Goal: Task Accomplishment & Management: Complete application form

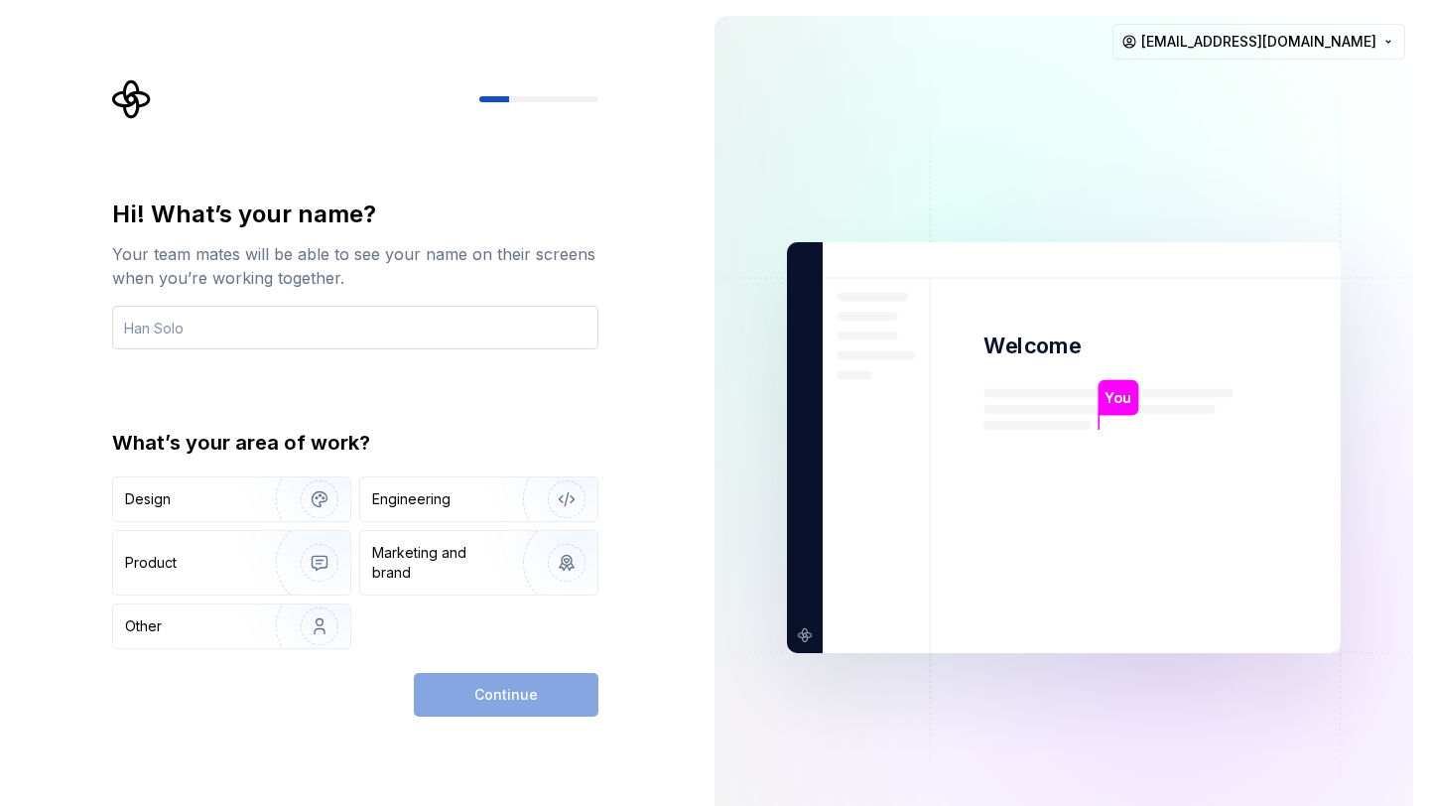
click at [409, 319] on input "text" at bounding box center [355, 328] width 486 height 44
type input "Usama"
click at [258, 507] on img "button" at bounding box center [306, 499] width 127 height 133
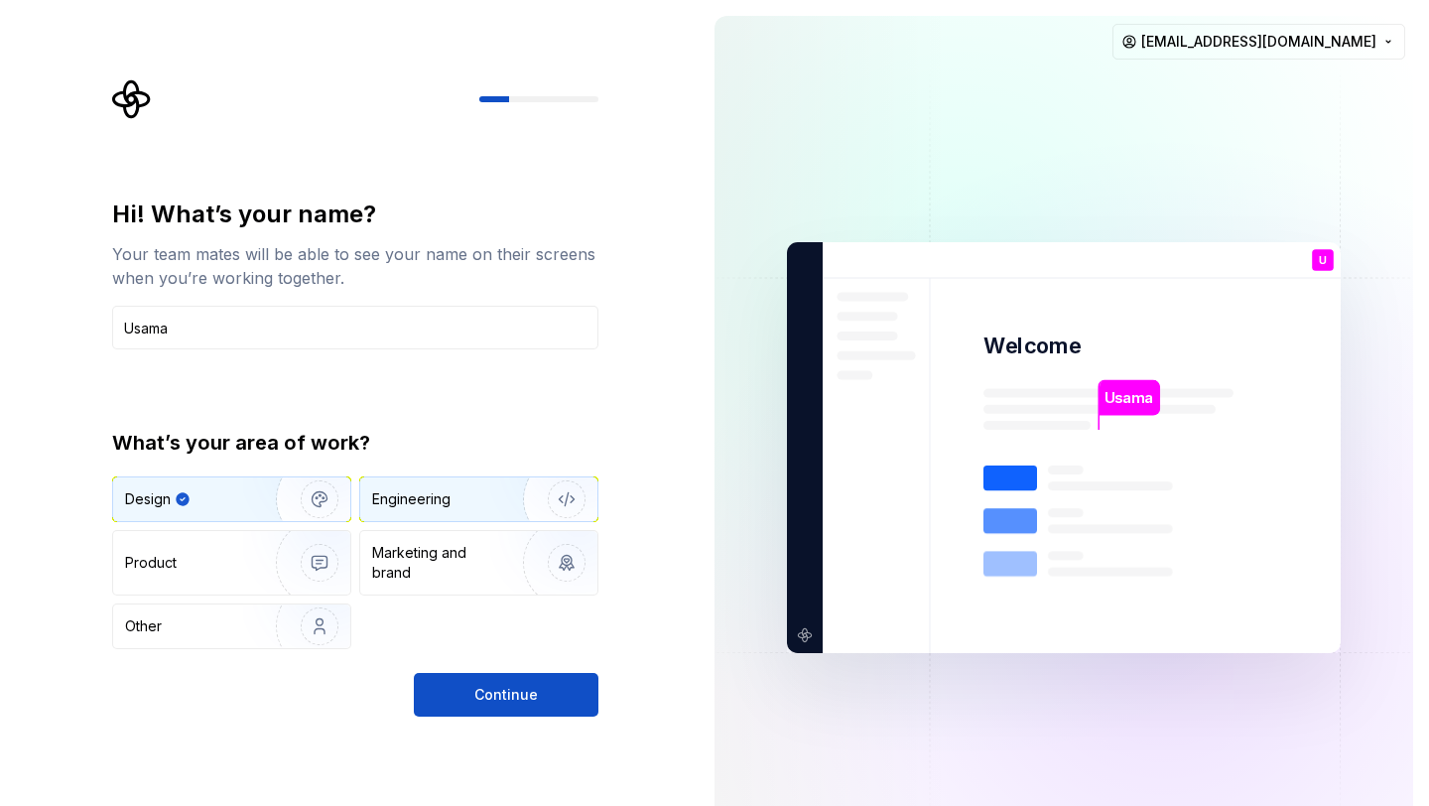
click at [380, 517] on div "Engineering" at bounding box center [478, 499] width 237 height 44
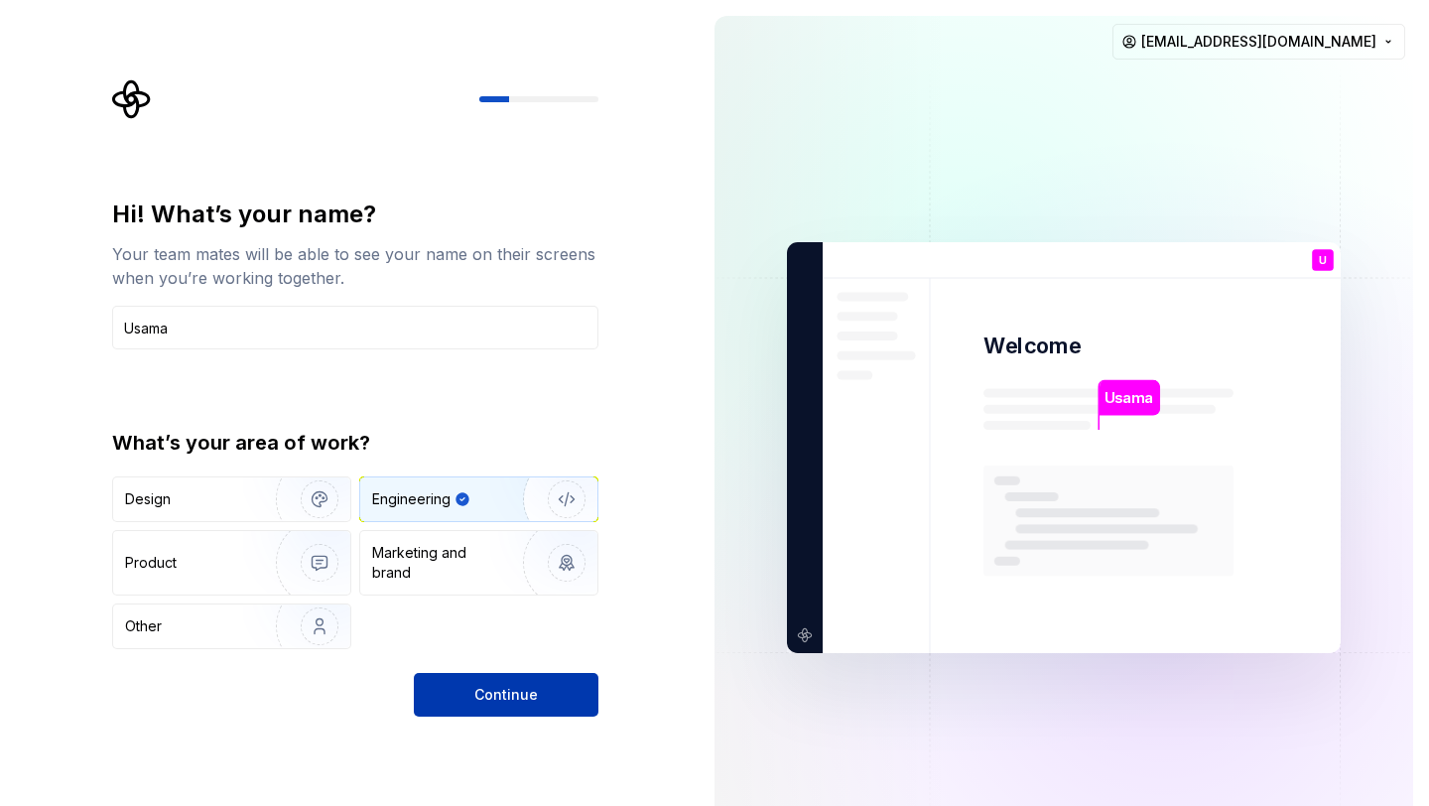
click at [475, 685] on span "Continue" at bounding box center [505, 695] width 63 height 20
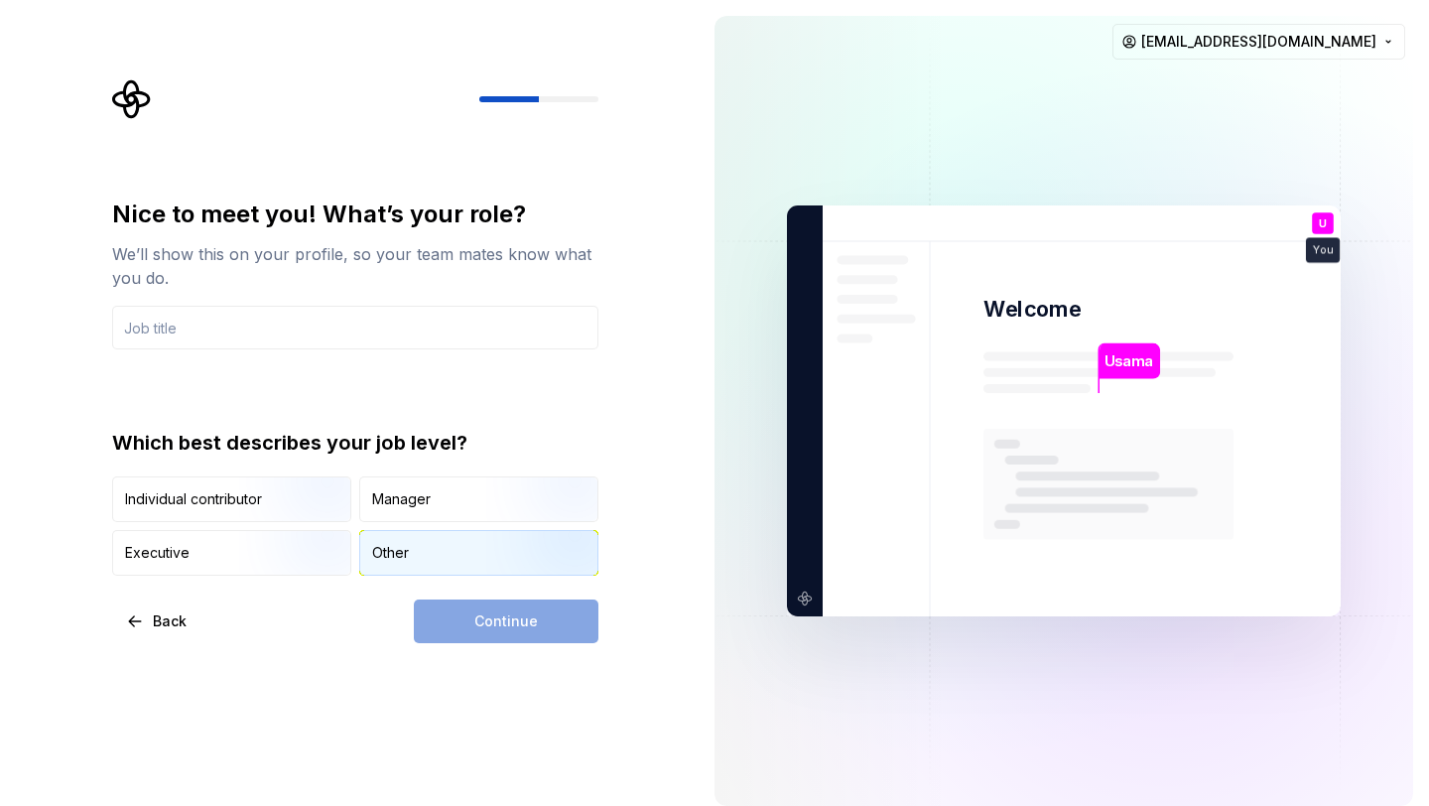
click at [405, 537] on div "Other" at bounding box center [478, 553] width 237 height 44
click at [451, 556] on div "Other" at bounding box center [478, 553] width 237 height 44
click at [430, 490] on div "Manager" at bounding box center [478, 499] width 237 height 44
click at [388, 548] on div "Other" at bounding box center [390, 553] width 37 height 20
click at [221, 340] on input "text" at bounding box center [355, 328] width 486 height 44
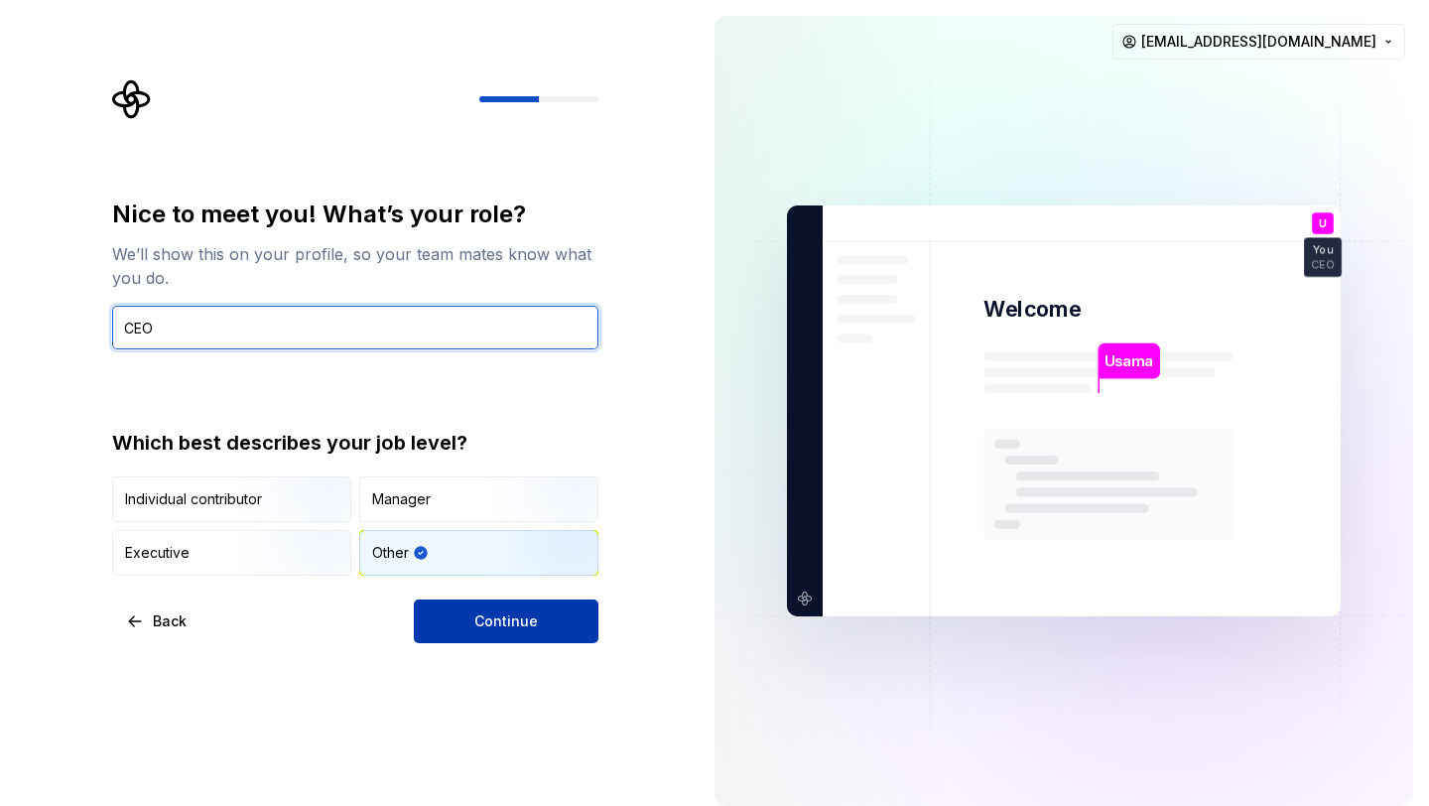
type input "CEO"
click at [454, 608] on button "Continue" at bounding box center [506, 621] width 185 height 44
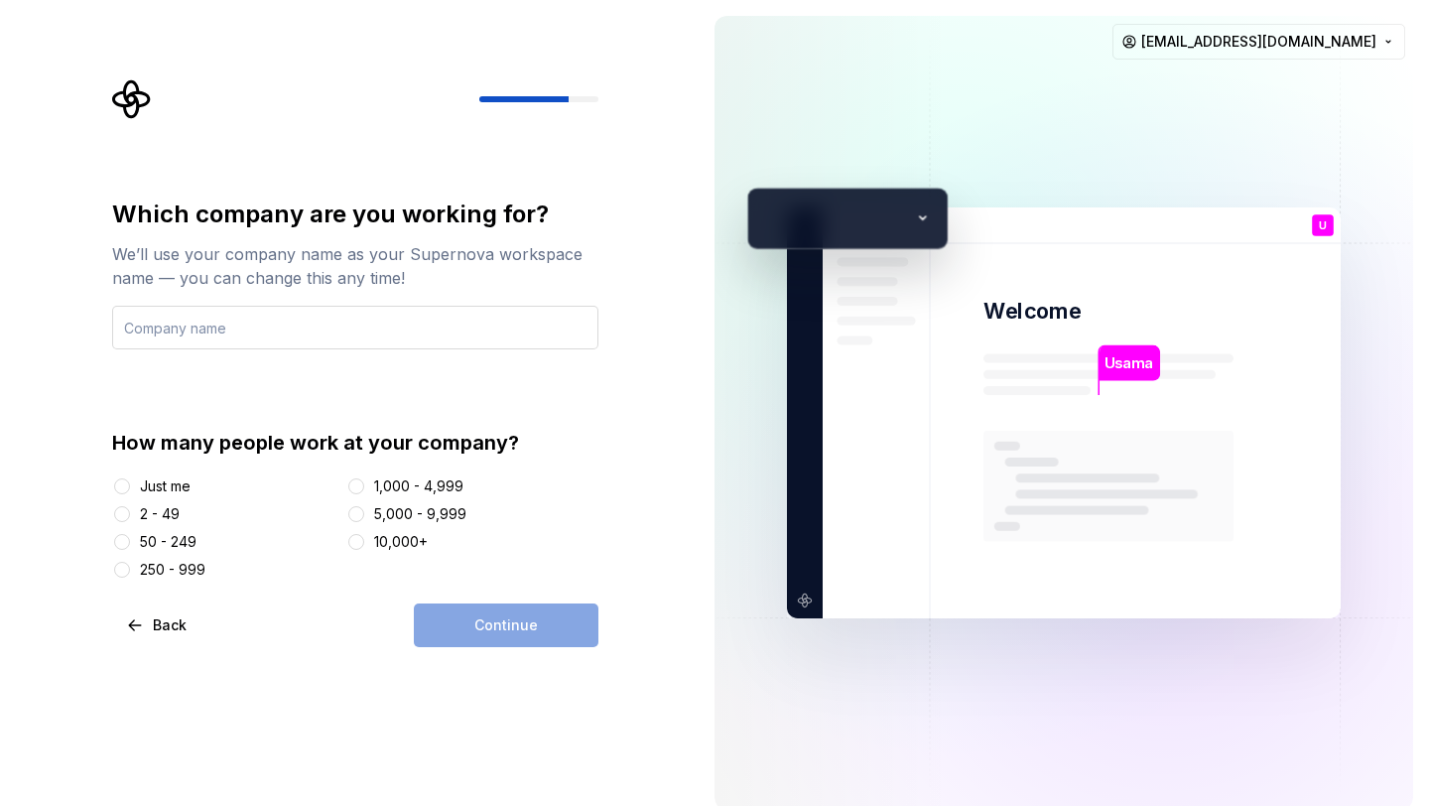
click at [211, 317] on input "text" at bounding box center [355, 328] width 486 height 44
type input "SoftleticsPro"
click at [126, 489] on button "Just me" at bounding box center [122, 486] width 16 height 16
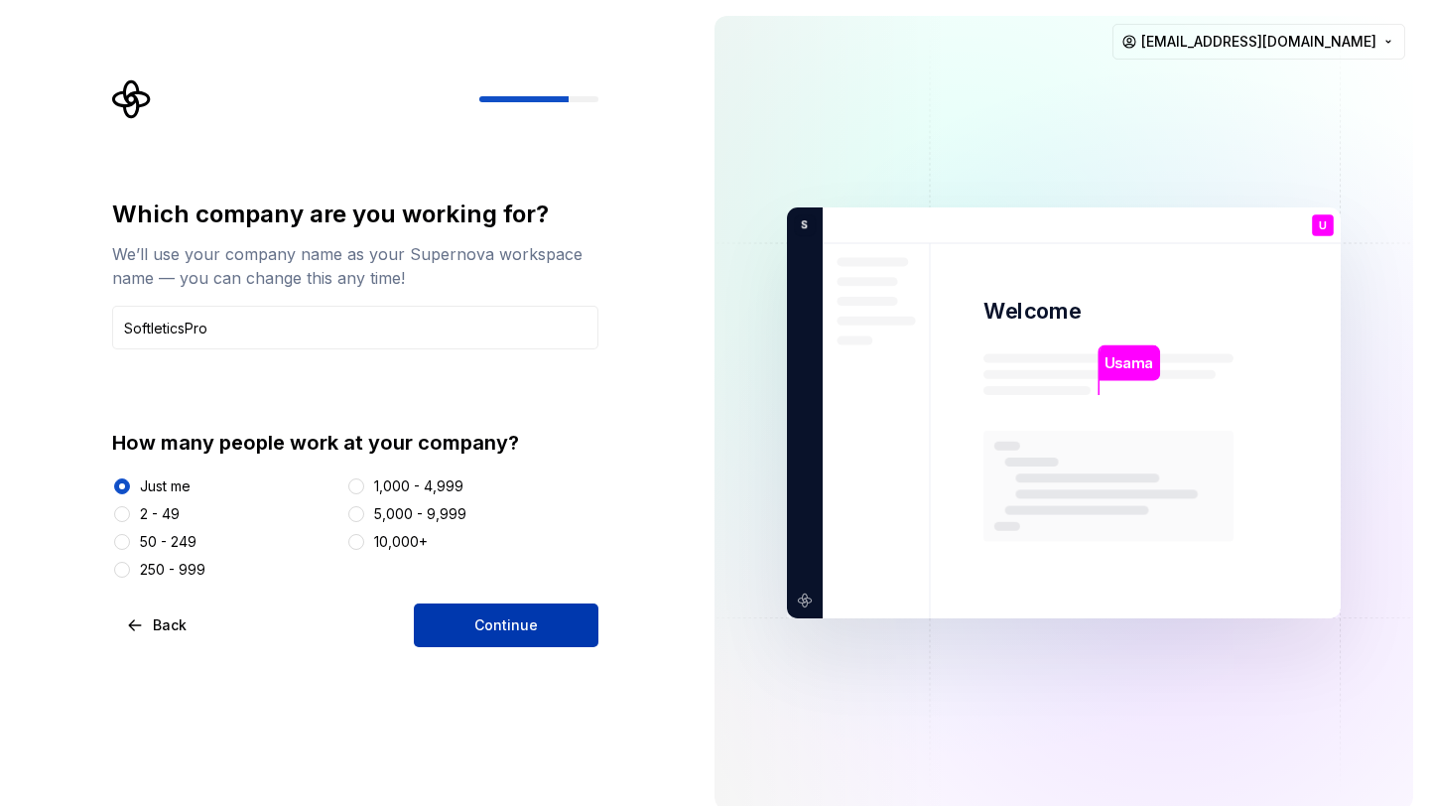
click at [480, 616] on span "Continue" at bounding box center [505, 625] width 63 height 20
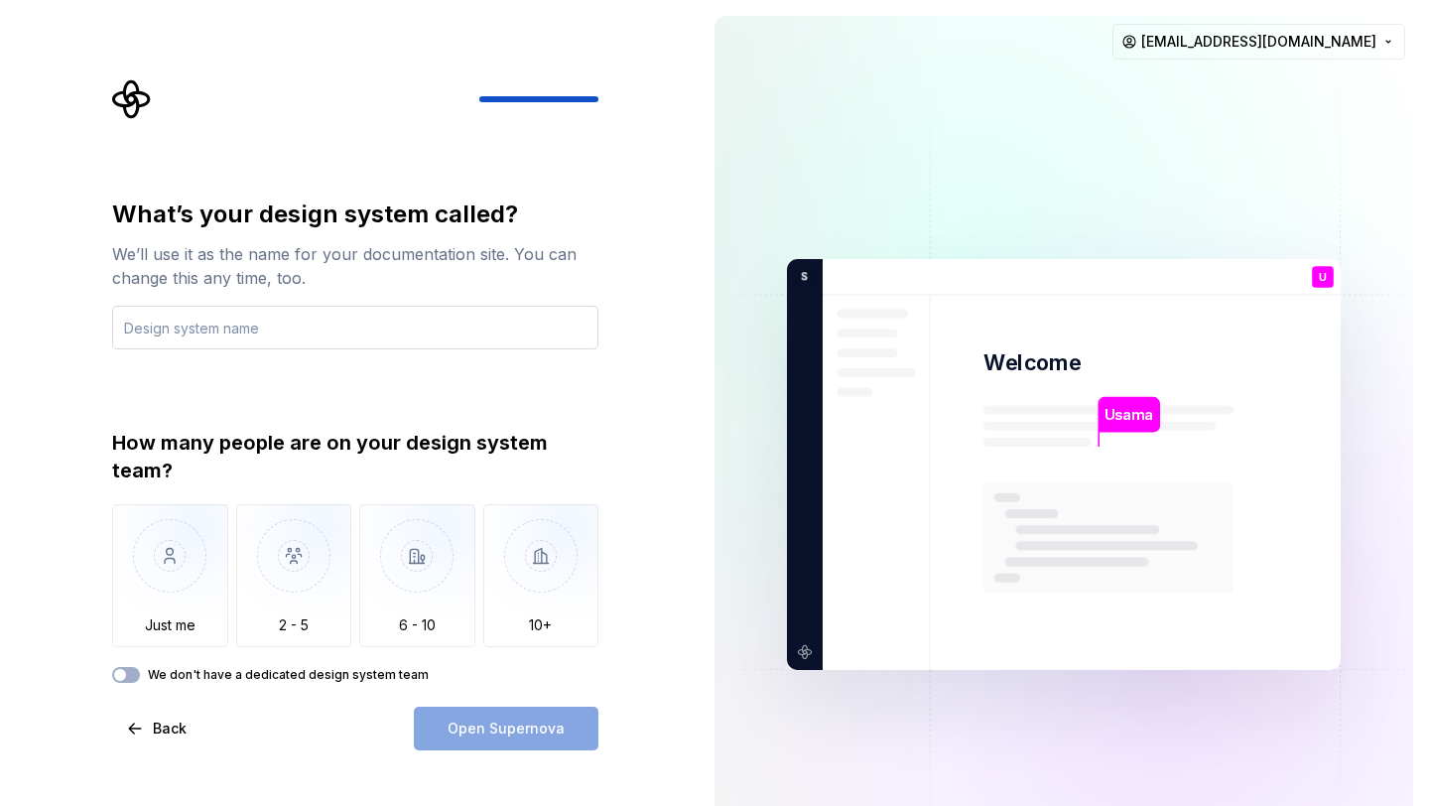
click at [361, 341] on input "text" at bounding box center [355, 328] width 486 height 44
click at [153, 581] on img "button" at bounding box center [170, 570] width 116 height 133
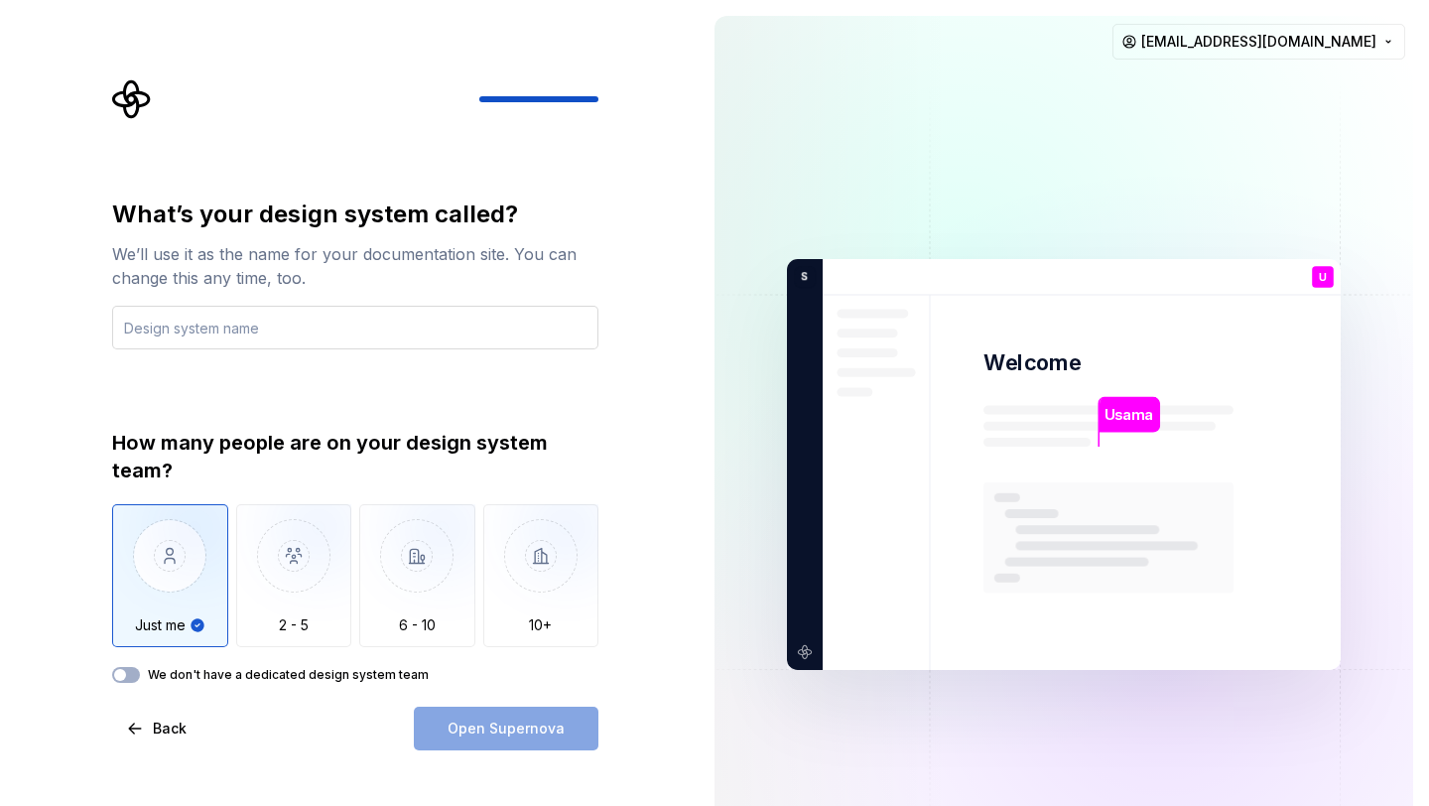
click at [248, 325] on input "text" at bounding box center [355, 328] width 486 height 44
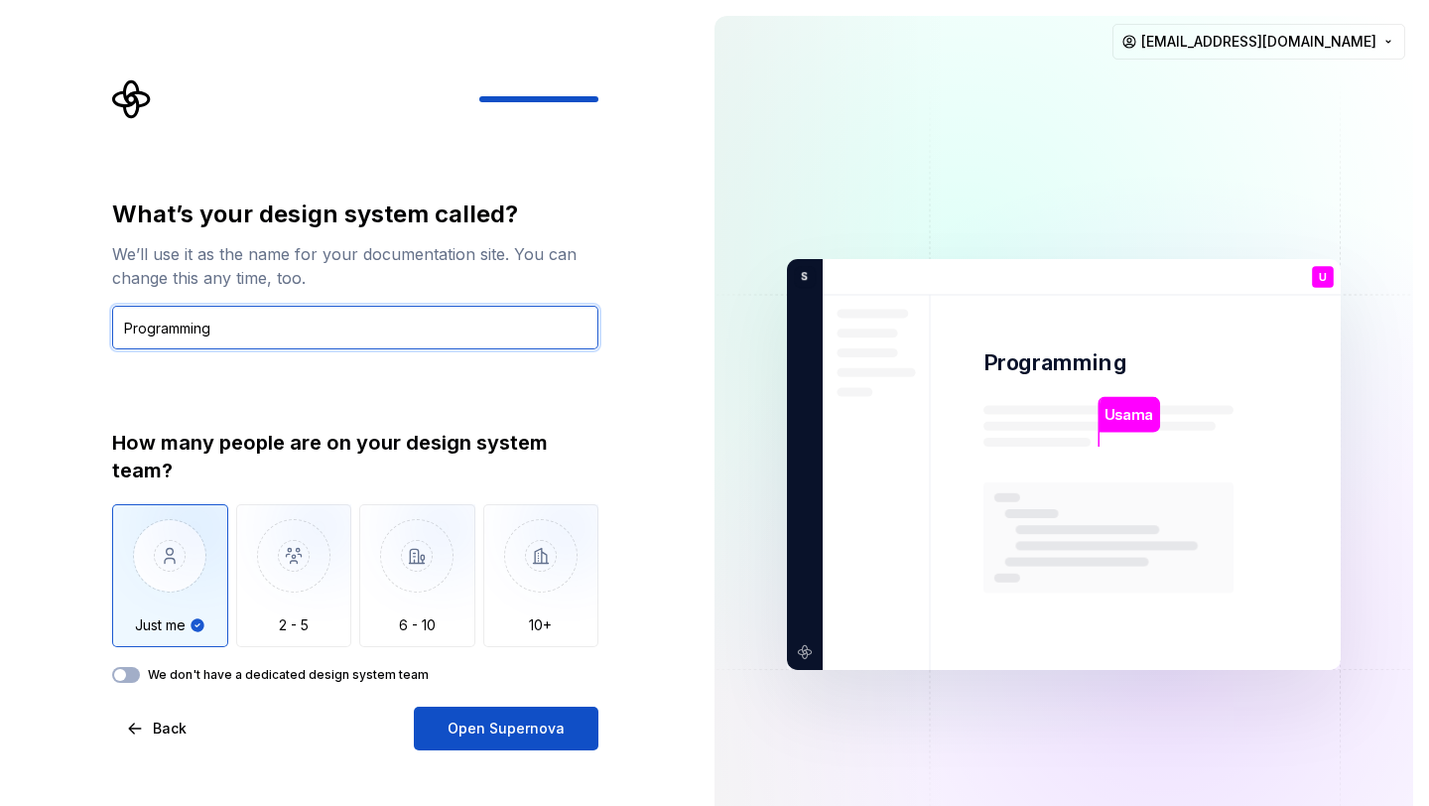
type input "Programming"
click at [149, 668] on label "We don't have a dedicated design system team" at bounding box center [288, 675] width 281 height 16
click at [140, 668] on button "We don't have a dedicated design system team" at bounding box center [126, 675] width 28 height 16
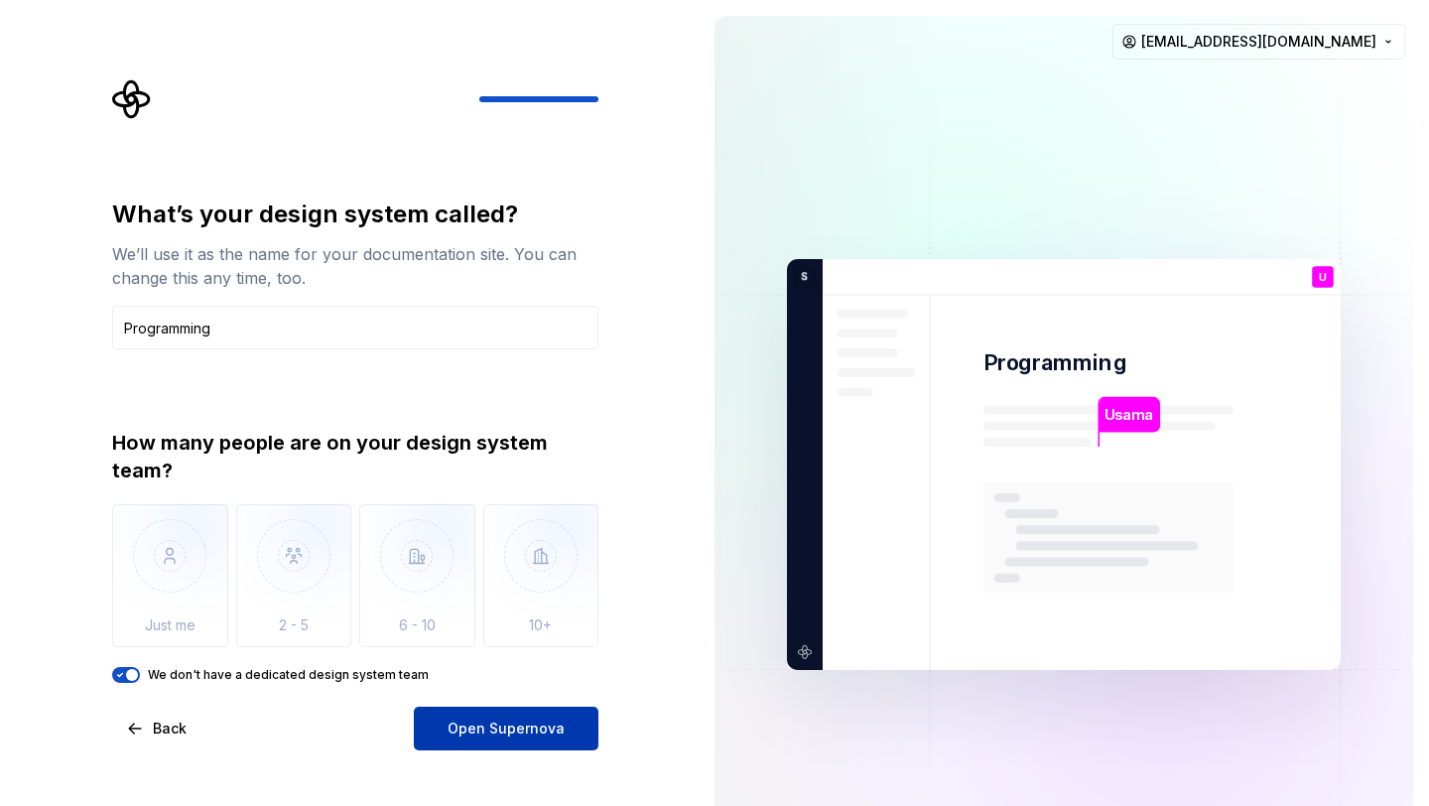
click at [468, 725] on span "Open Supernova" at bounding box center [505, 728] width 117 height 20
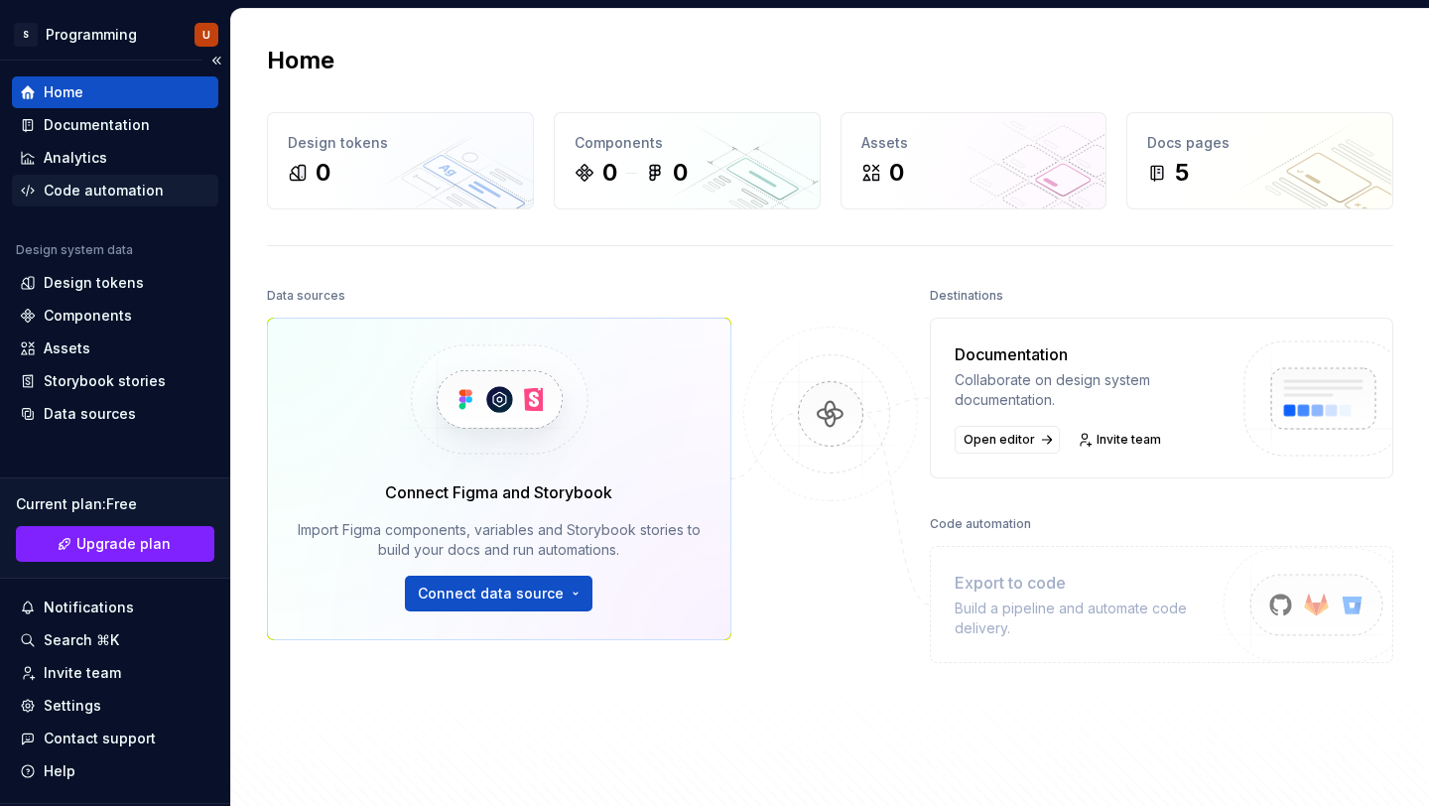
click at [122, 193] on div "Code automation" at bounding box center [104, 191] width 120 height 20
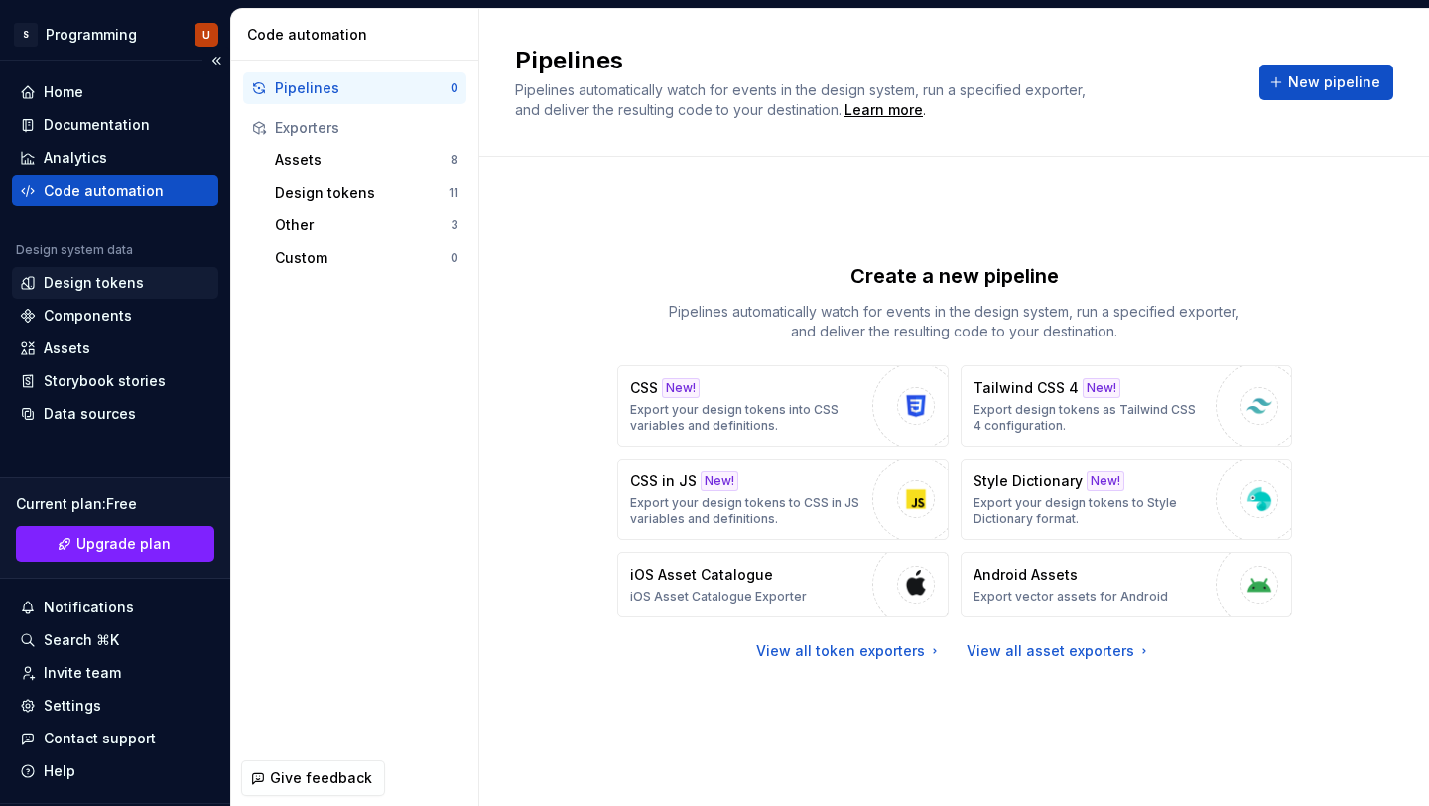
click at [116, 284] on div "Design tokens" at bounding box center [94, 283] width 100 height 20
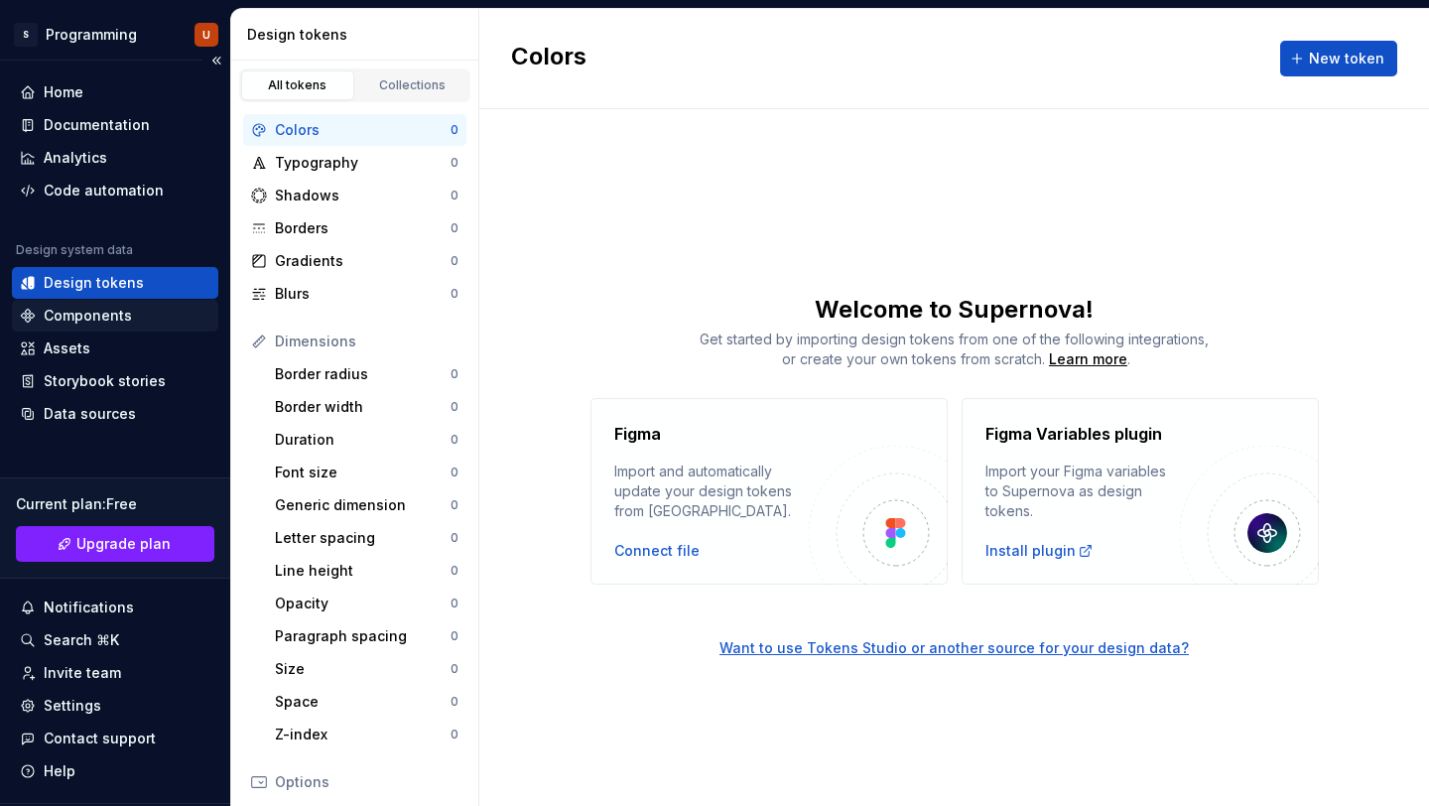
click at [93, 308] on div "Components" at bounding box center [88, 316] width 88 height 20
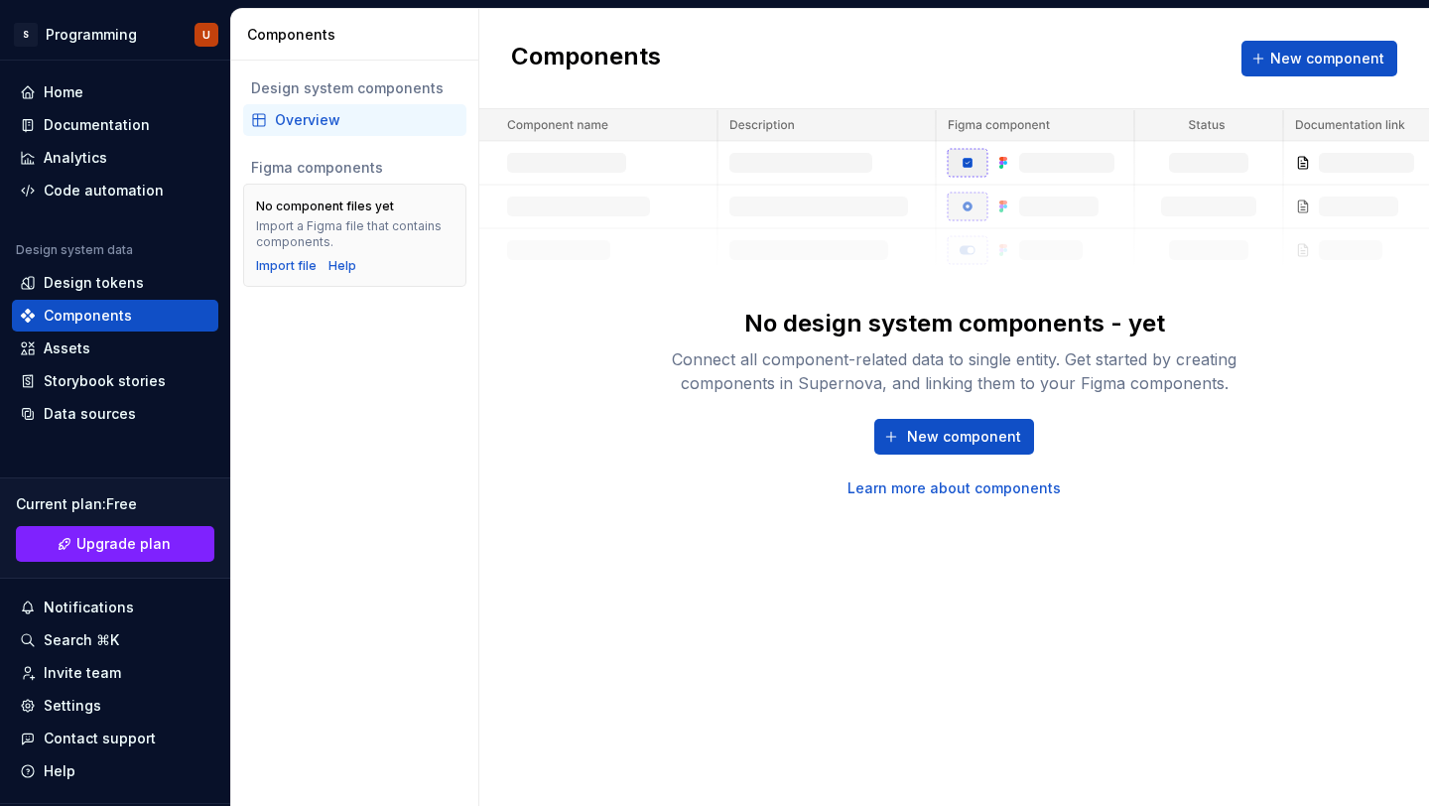
click at [314, 124] on div "Overview" at bounding box center [367, 120] width 184 height 20
